Goal: Task Accomplishment & Management: Manage account settings

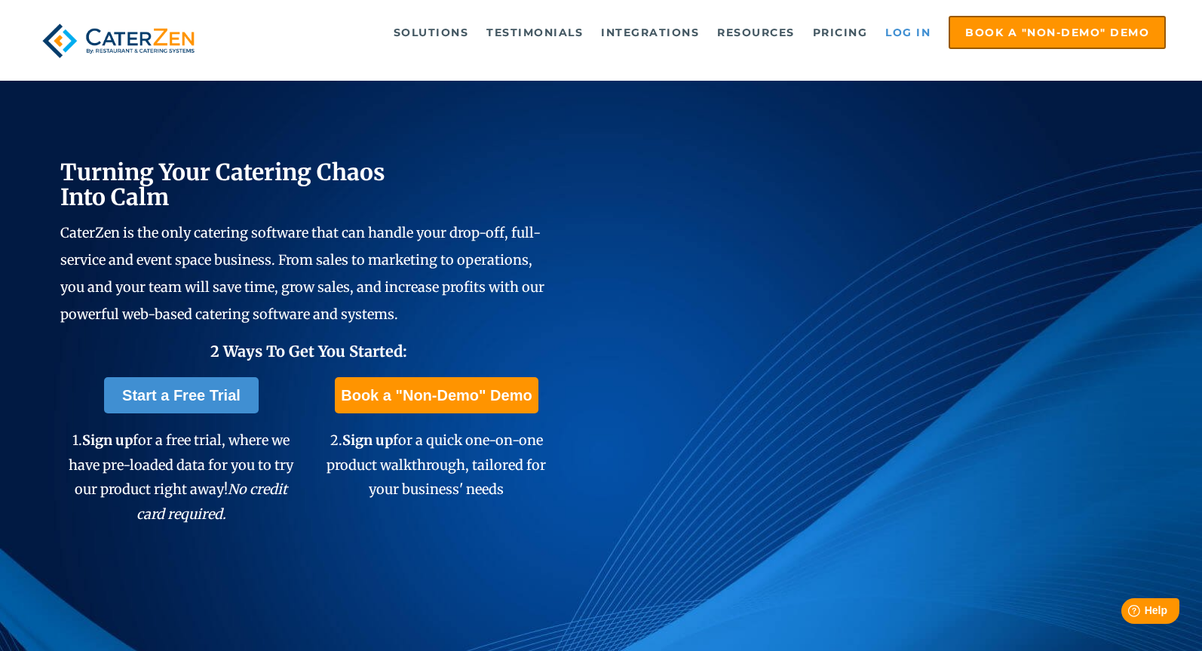
click at [881, 33] on link "Log in" at bounding box center [908, 32] width 60 height 30
click at [906, 43] on link "Log in" at bounding box center [908, 32] width 60 height 30
